Goal: Information Seeking & Learning: Learn about a topic

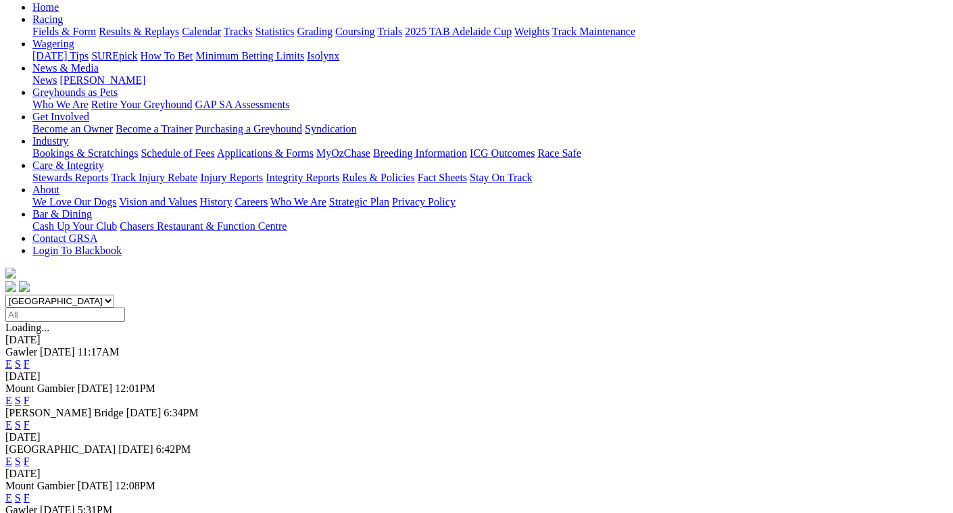
scroll to position [135, 0]
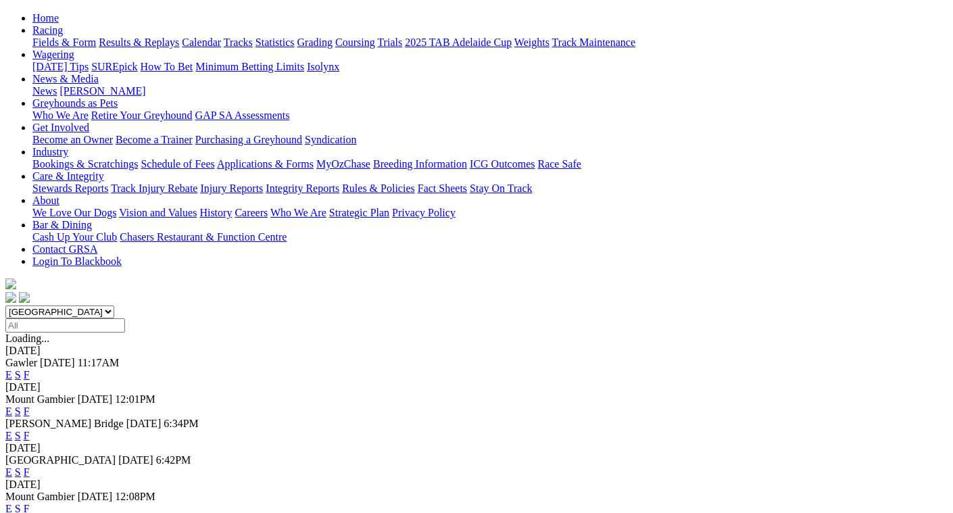
click at [30, 467] on link "F" at bounding box center [27, 472] width 6 height 11
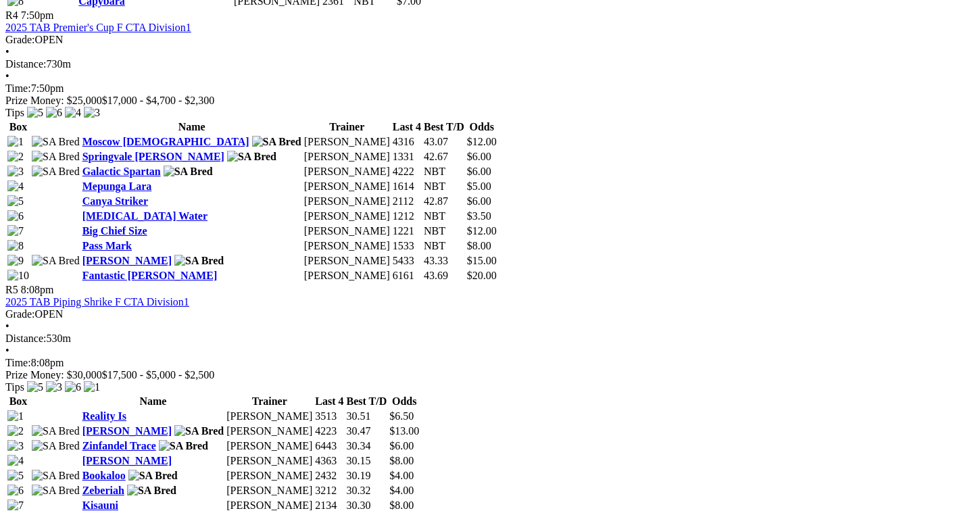
scroll to position [1420, 0]
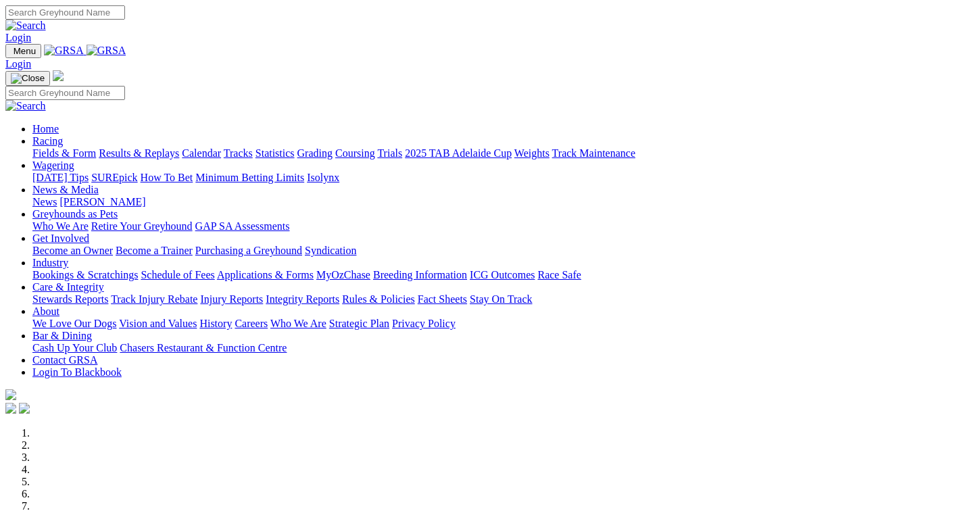
click at [295, 147] on link "Statistics" at bounding box center [275, 152] width 39 height 11
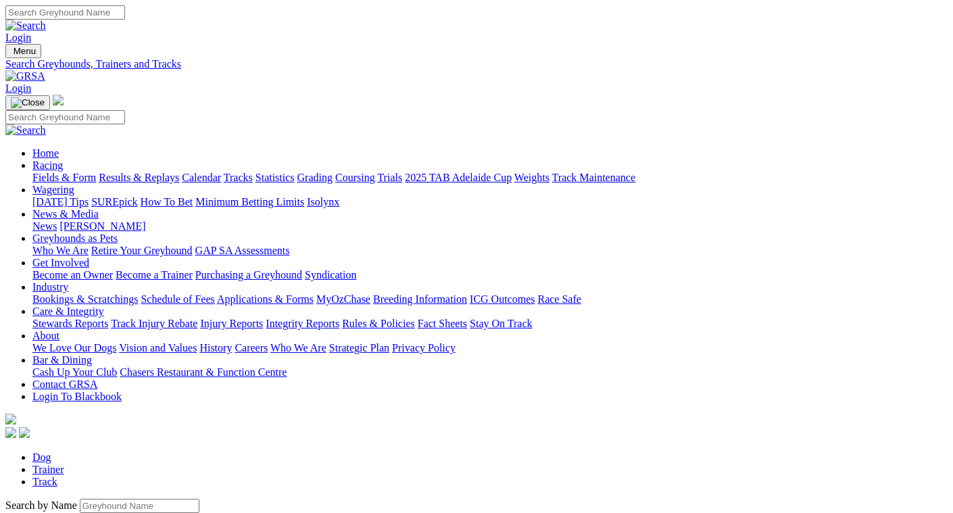
click at [80, 499] on input "Search by Greyhound name" at bounding box center [140, 506] width 120 height 14
type input "buzz the hustler"
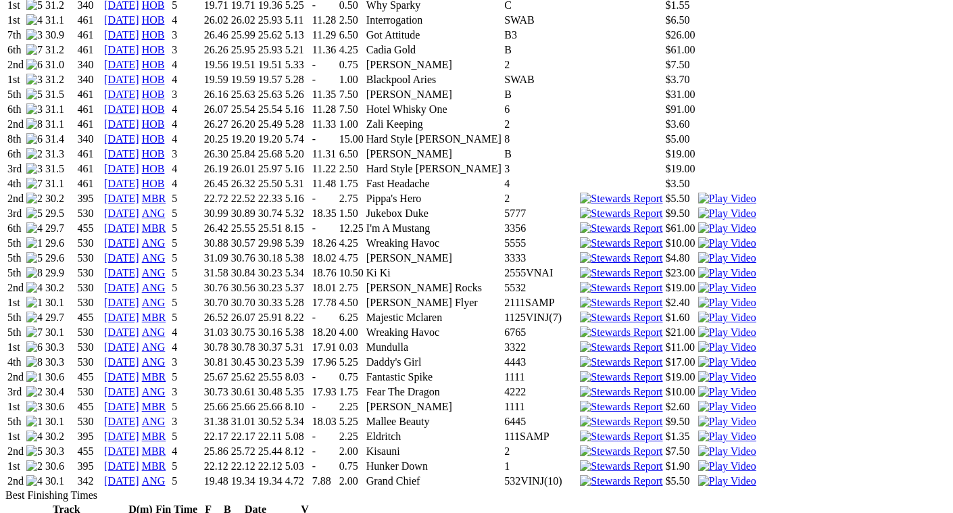
scroll to position [1690, 0]
